Goal: Navigation & Orientation: Find specific page/section

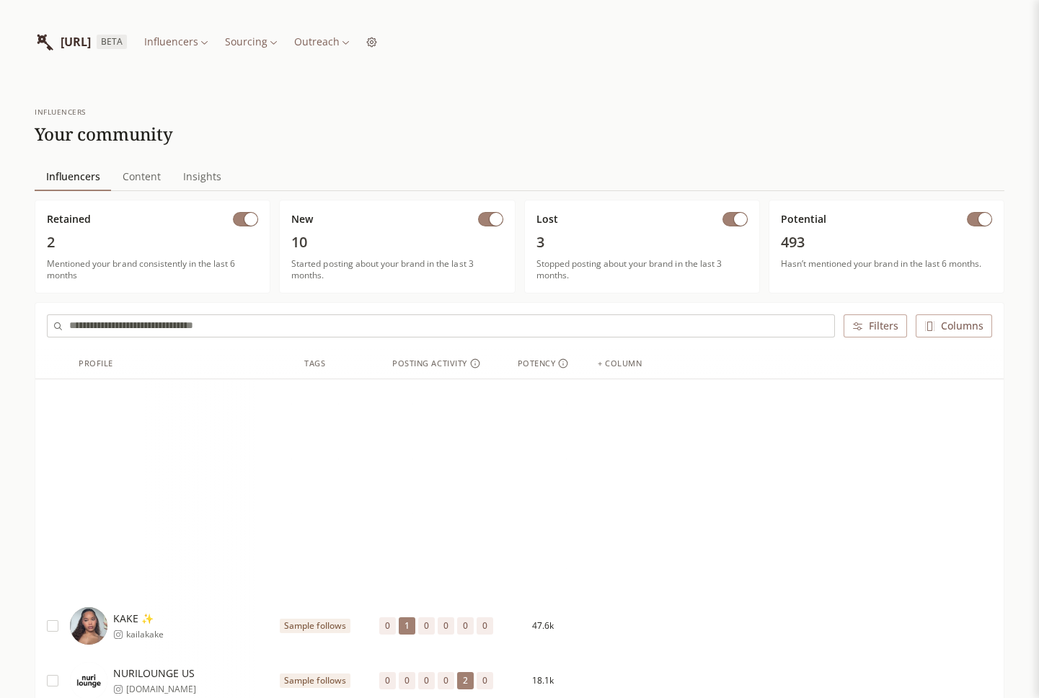
click at [159, 174] on span "Content" at bounding box center [142, 177] width 50 height 20
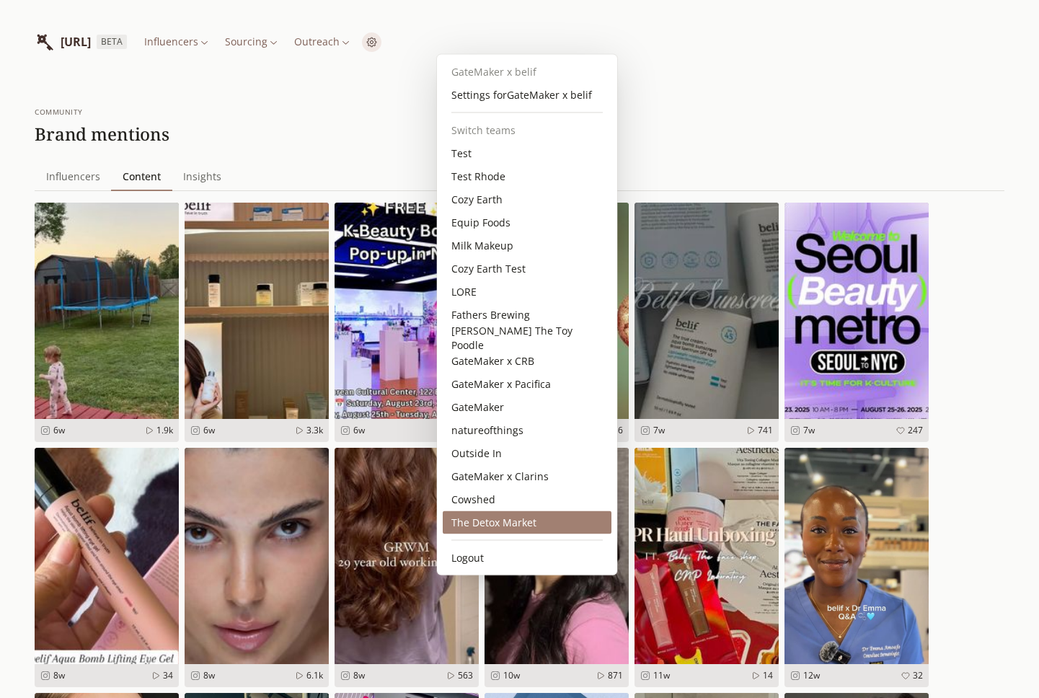
click at [519, 522] on div "The Detox Market" at bounding box center [527, 522] width 169 height 23
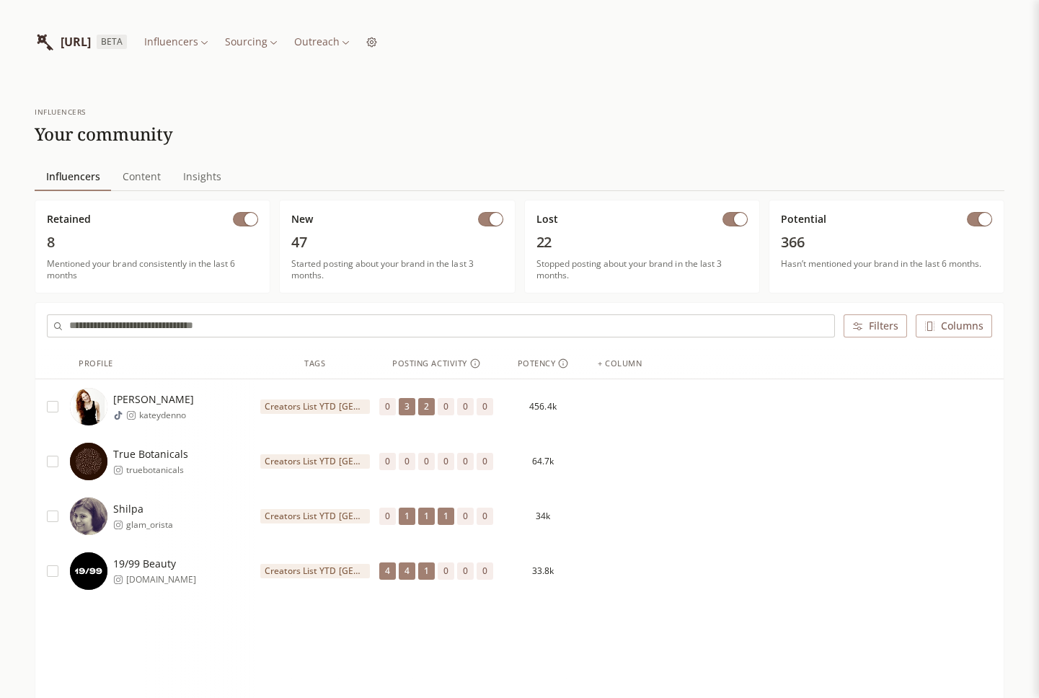
click at [141, 184] on span "Content" at bounding box center [142, 177] width 50 height 20
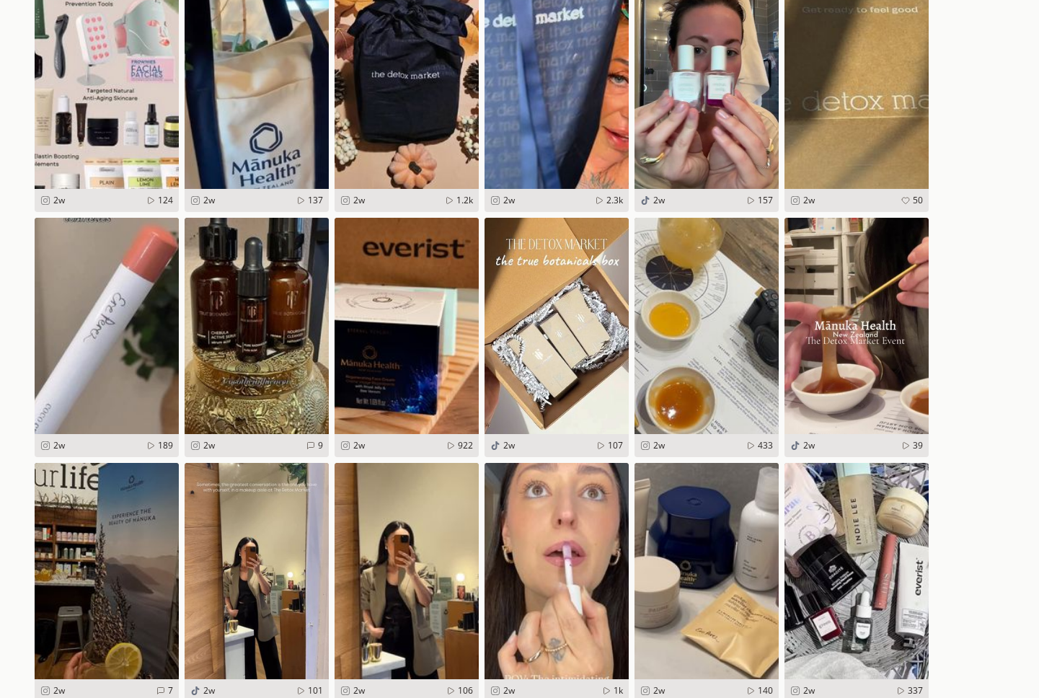
scroll to position [464, 0]
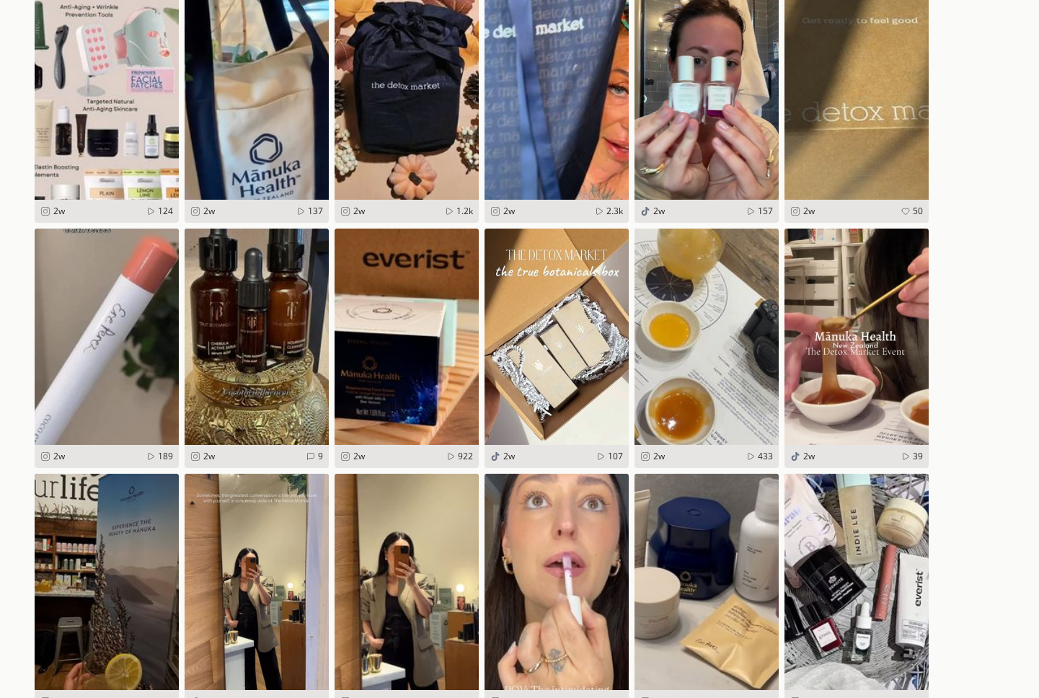
click at [446, 245] on link "See Post" at bounding box center [445, 239] width 61 height 17
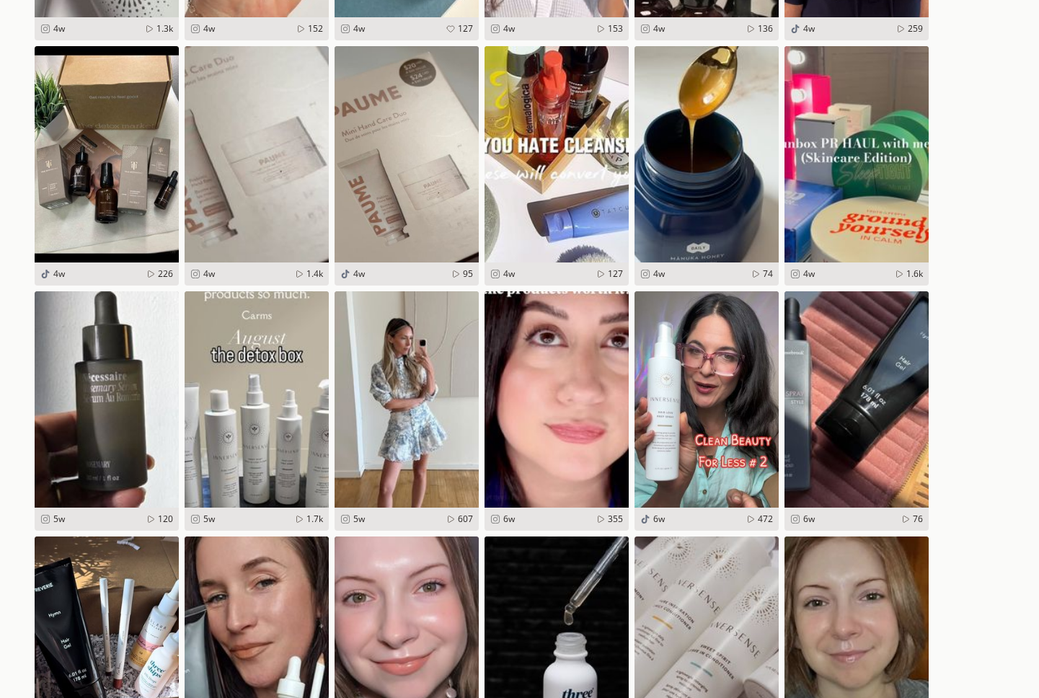
scroll to position [2353, 0]
